Goal: Task Accomplishment & Management: Use online tool/utility

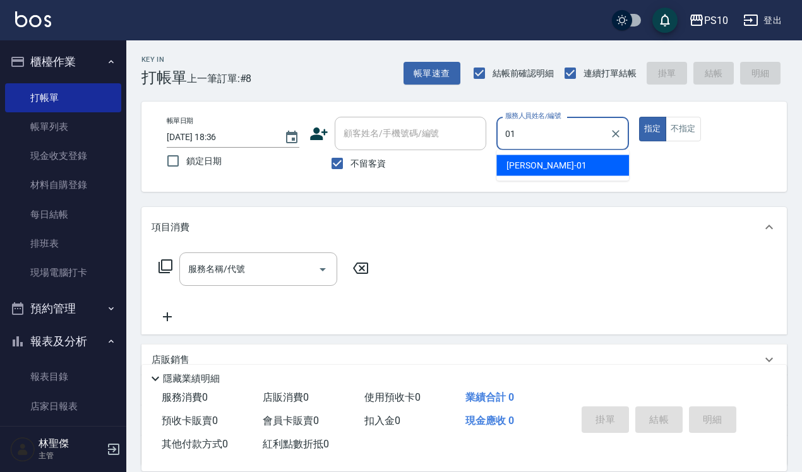
type input "01"
type button "true"
type input "[PERSON_NAME]-01"
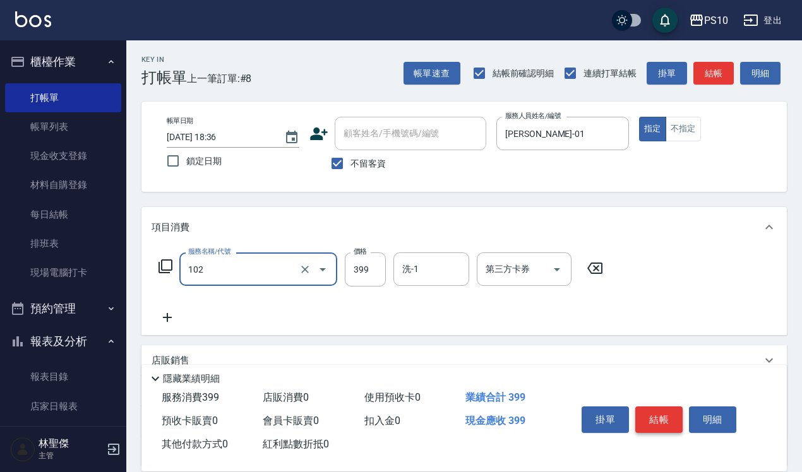
type input "SPA洗髮399(102)"
click at [661, 422] on button "結帳" at bounding box center [658, 419] width 47 height 27
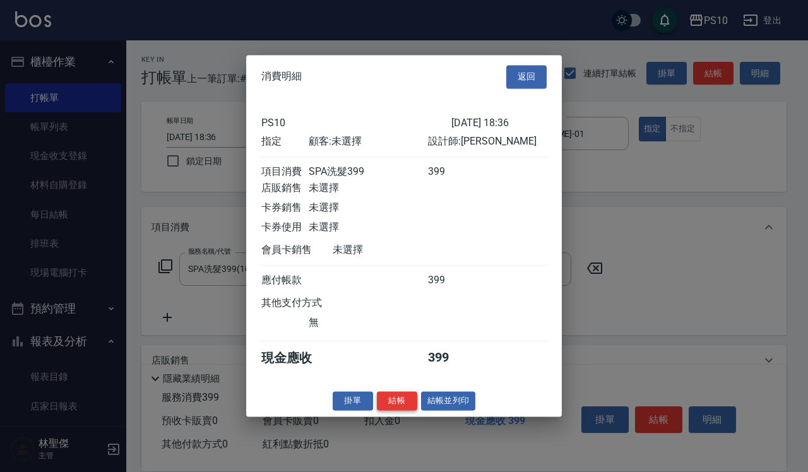
click at [396, 401] on button "結帳" at bounding box center [397, 401] width 40 height 20
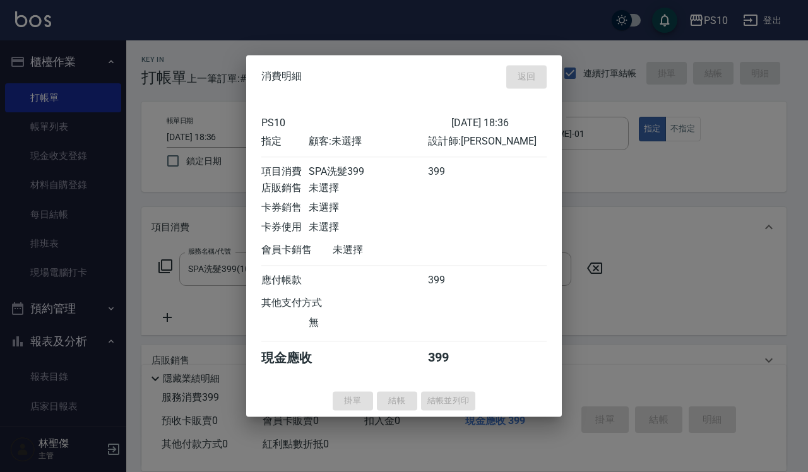
type input "[DATE] 20:36"
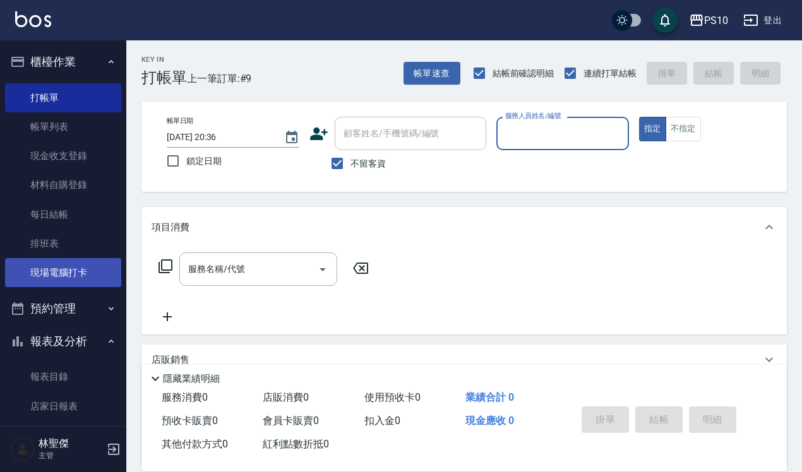
scroll to position [291, 0]
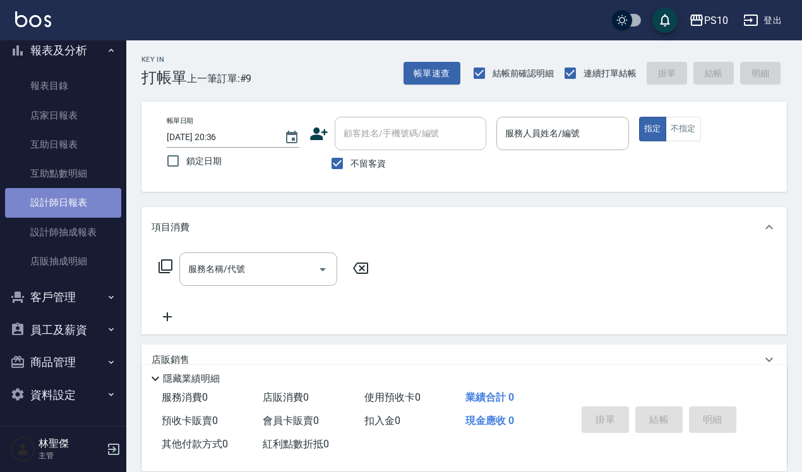
click at [77, 194] on link "設計師日報表" at bounding box center [63, 202] width 116 height 29
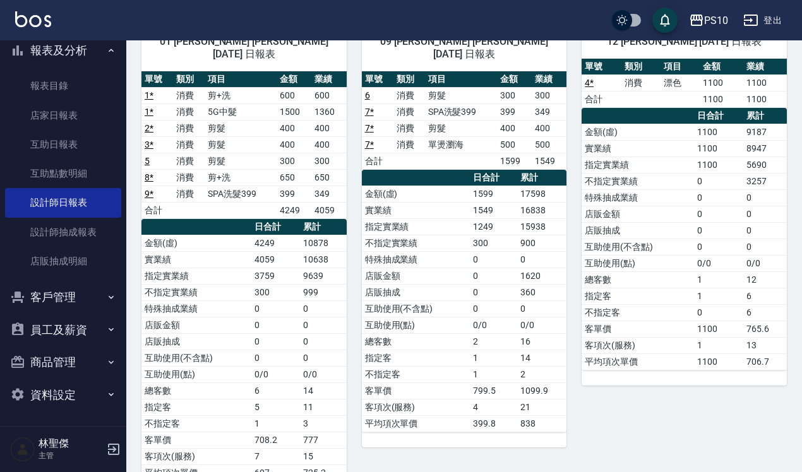
scroll to position [145, 0]
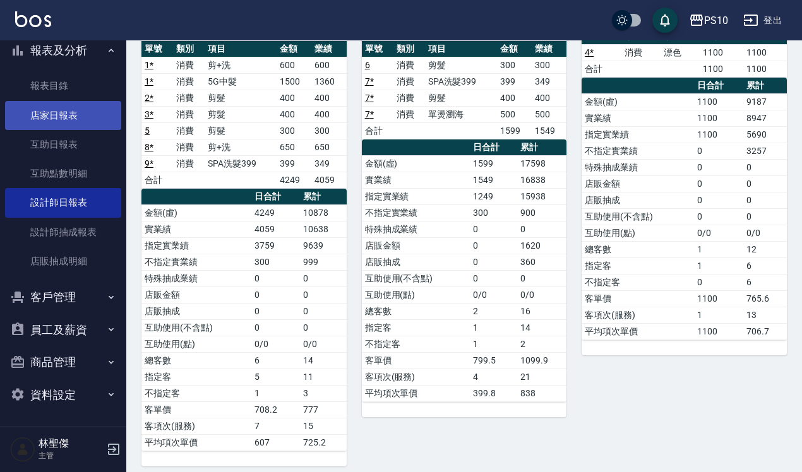
click at [85, 119] on link "店家日報表" at bounding box center [63, 115] width 116 height 29
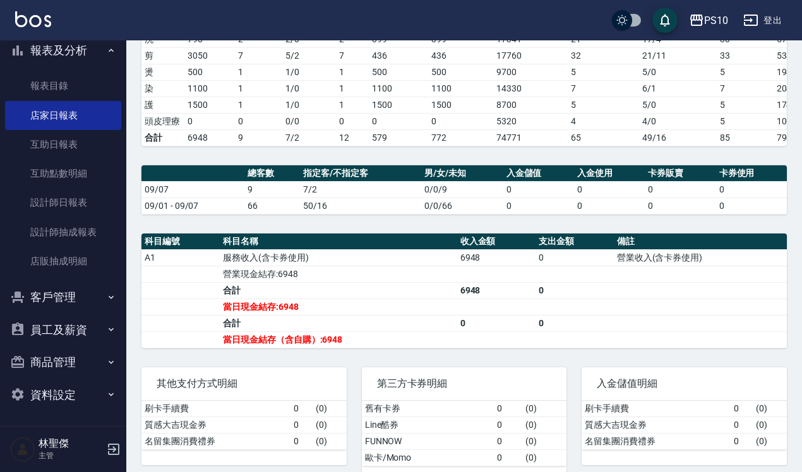
scroll to position [246, 0]
